Goal: Information Seeking & Learning: Compare options

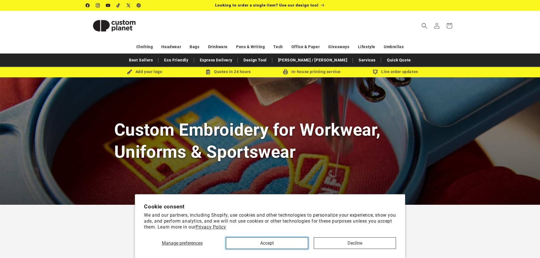
click at [285, 248] on button "Accept" at bounding box center [267, 244] width 82 height 12
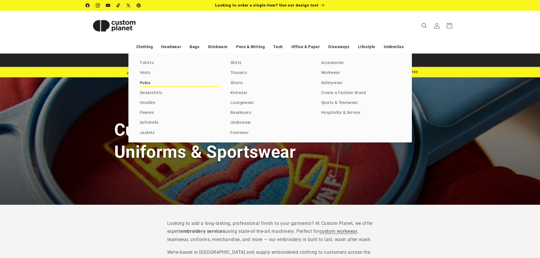
click at [148, 84] on link "Polos" at bounding box center [179, 83] width 79 height 8
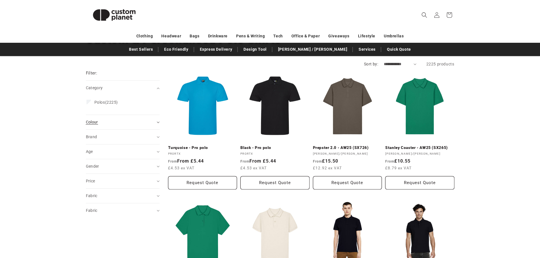
scroll to position [57, 0]
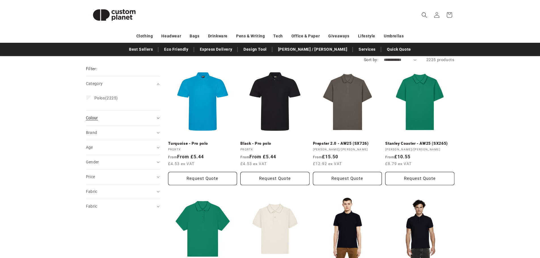
click at [107, 121] on div "Colour (0)" at bounding box center [120, 118] width 69 height 6
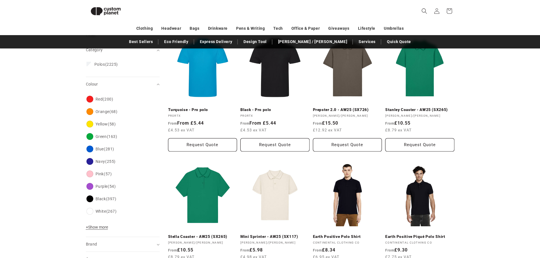
scroll to position [78, 0]
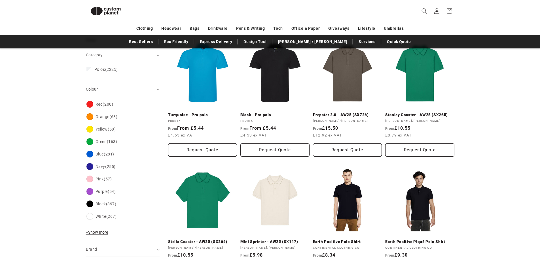
click at [99, 230] on button "+ Show more - Show less" at bounding box center [98, 234] width 24 height 8
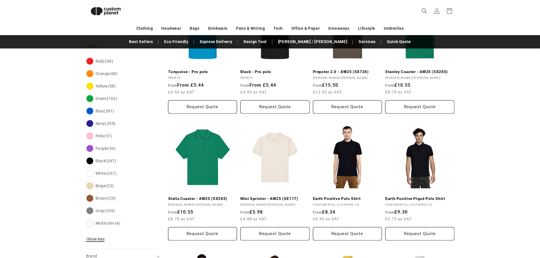
scroll to position [134, 0]
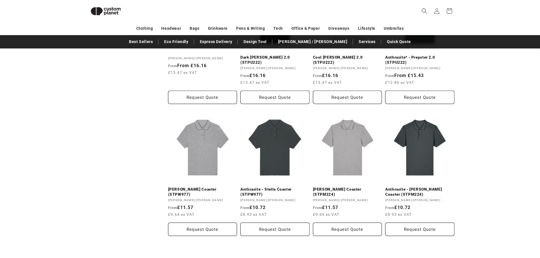
scroll to position [652, 0]
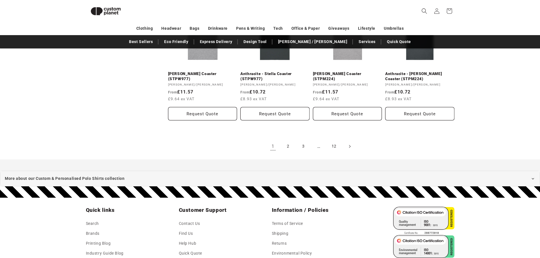
click at [350, 146] on icon "Next page" at bounding box center [350, 147] width 2 height 6
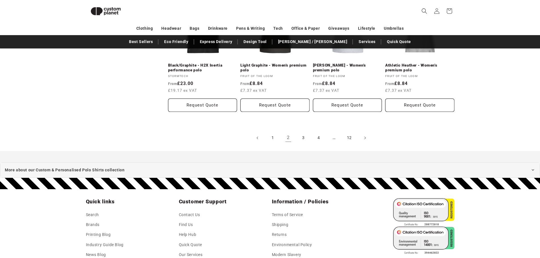
scroll to position [673, 0]
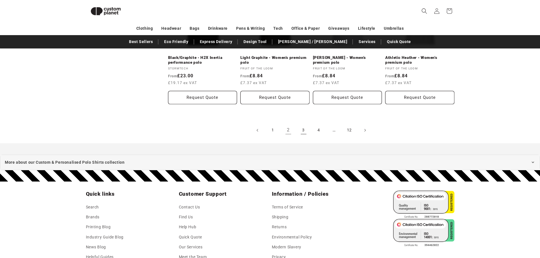
click at [303, 126] on link "3" at bounding box center [304, 130] width 12 height 12
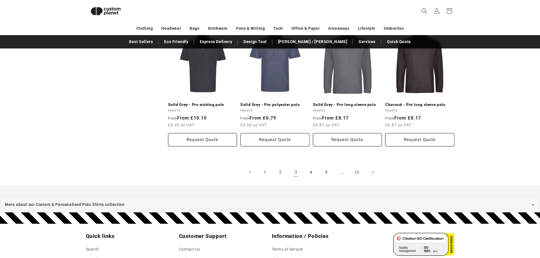
scroll to position [616, 0]
click at [311, 166] on link "4" at bounding box center [311, 172] width 12 height 12
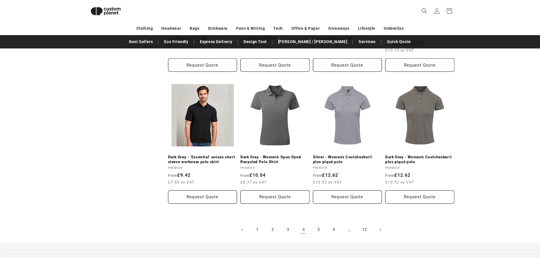
scroll to position [559, 0]
click at [320, 223] on link "5" at bounding box center [319, 229] width 12 height 12
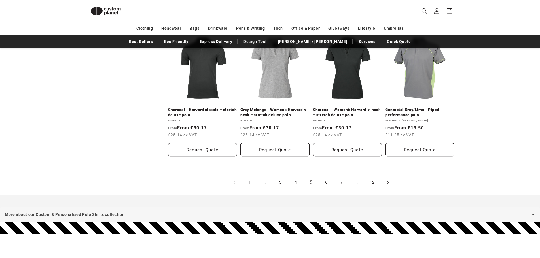
scroll to position [616, 0]
click at [109, 9] on img at bounding box center [106, 11] width 40 height 18
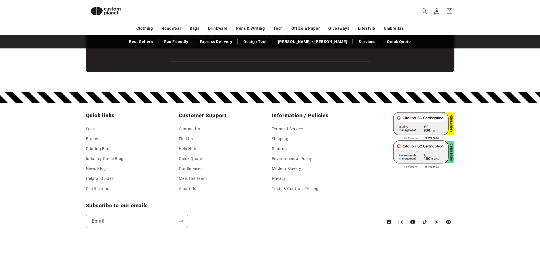
scroll to position [998, 0]
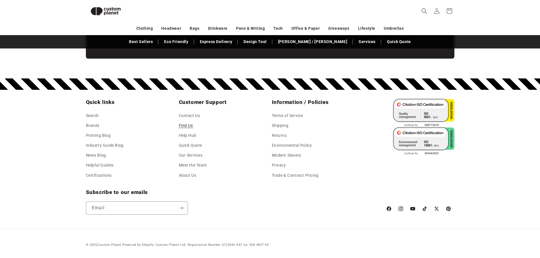
click at [187, 123] on link "Find Us" at bounding box center [186, 126] width 14 height 10
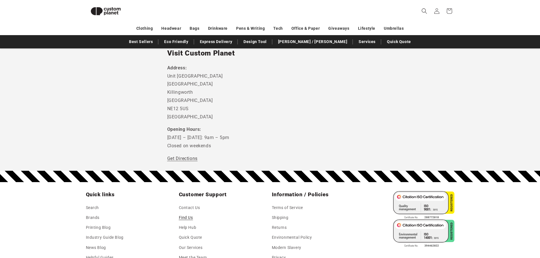
scroll to position [225, 0]
